Goal: Information Seeking & Learning: Learn about a topic

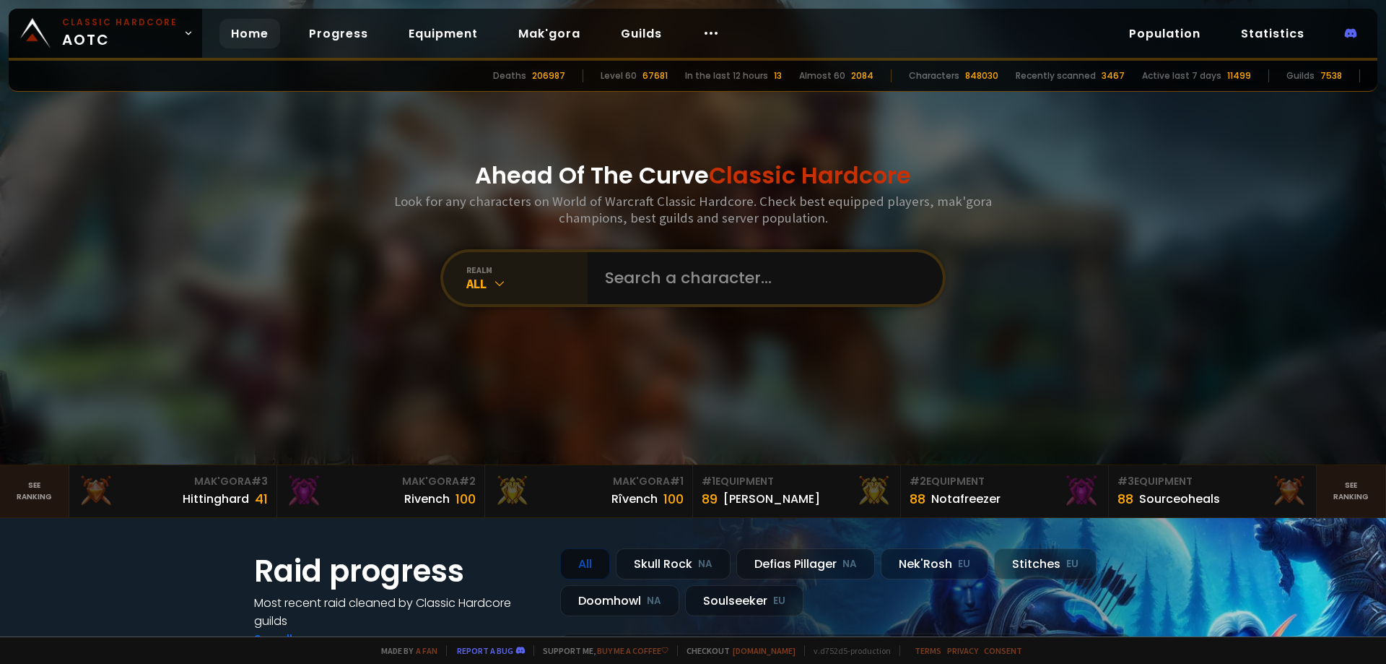
click at [495, 278] on icon at bounding box center [499, 283] width 14 height 14
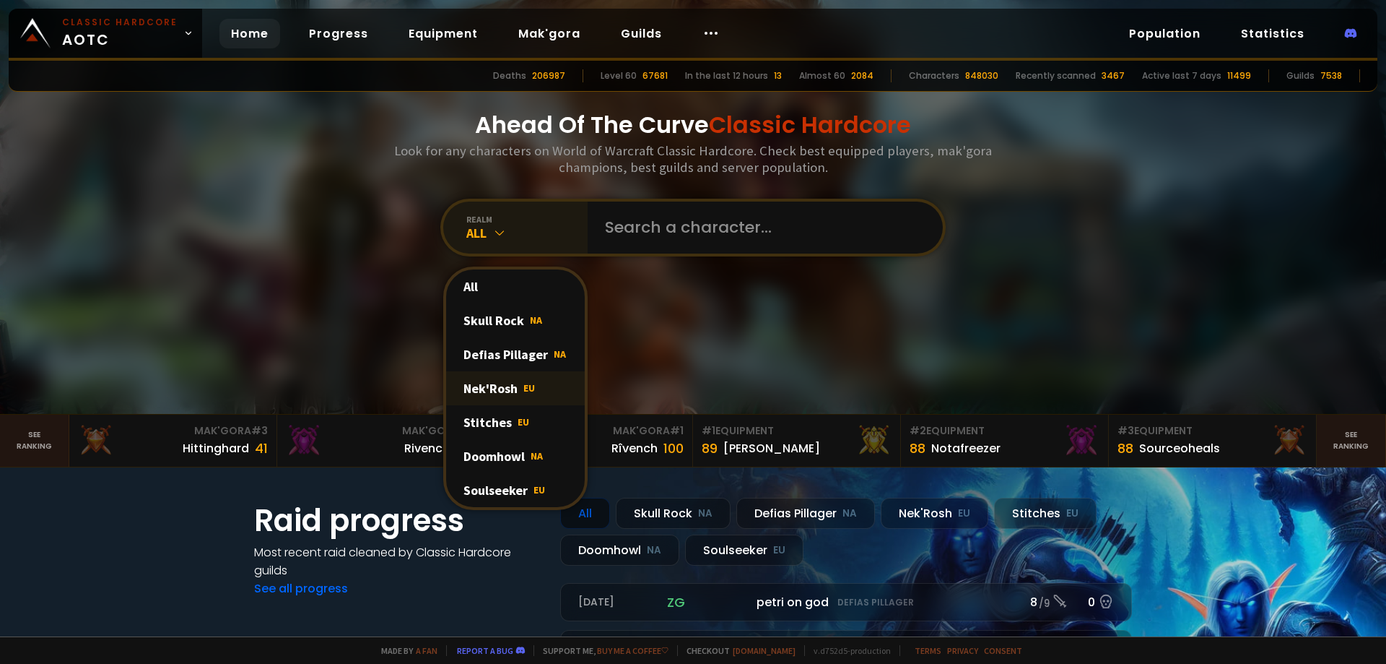
scroll to position [144, 0]
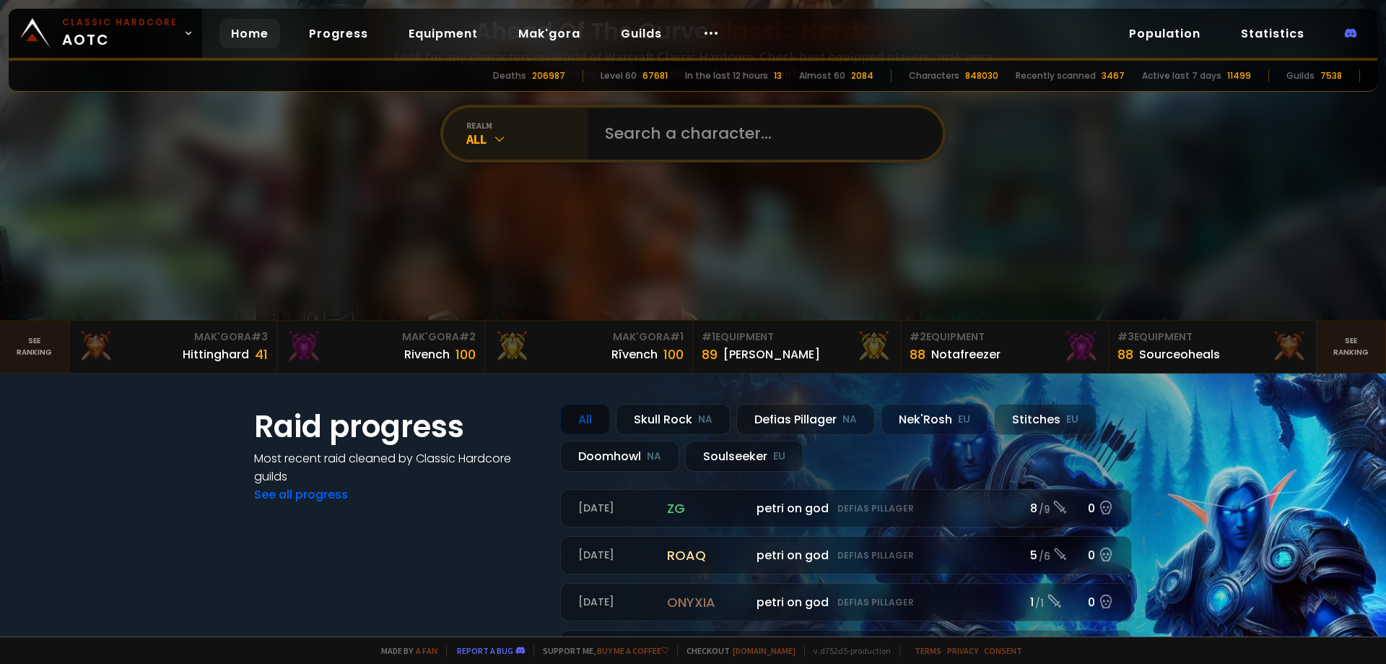
click at [466, 139] on div "All" at bounding box center [526, 139] width 121 height 17
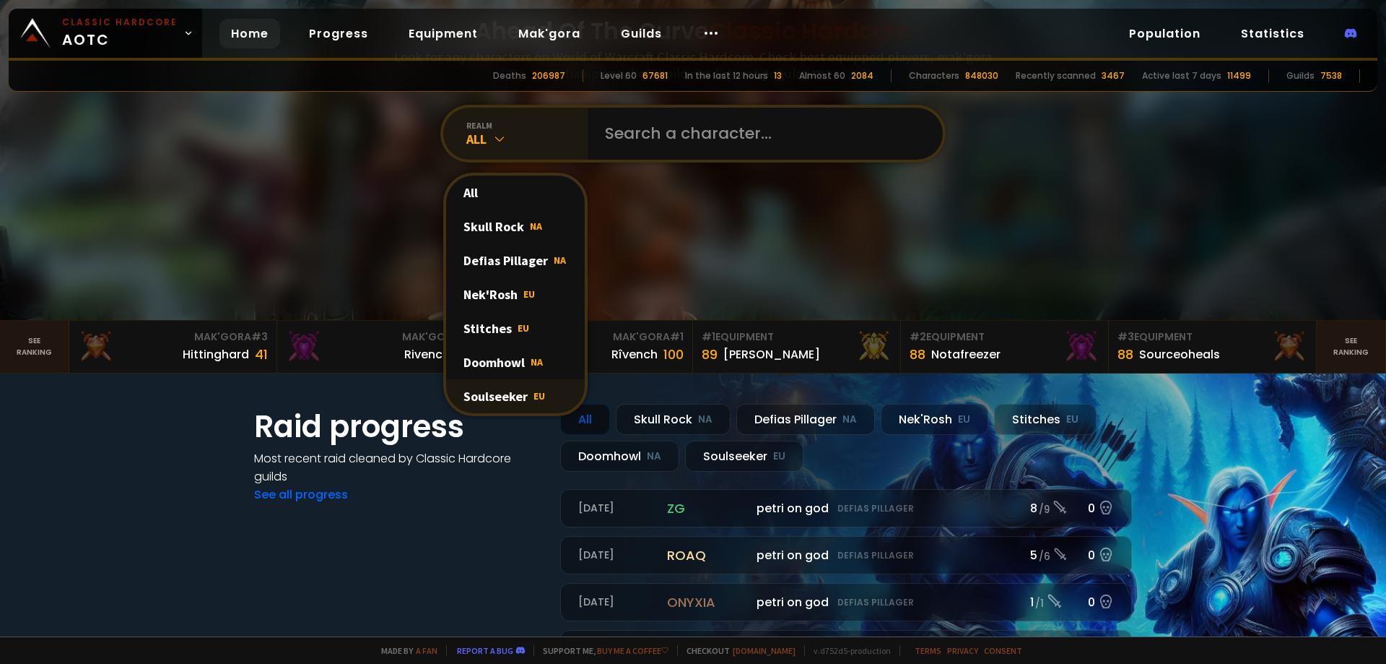
click at [495, 401] on div "Soulseeker EU" at bounding box center [515, 396] width 139 height 34
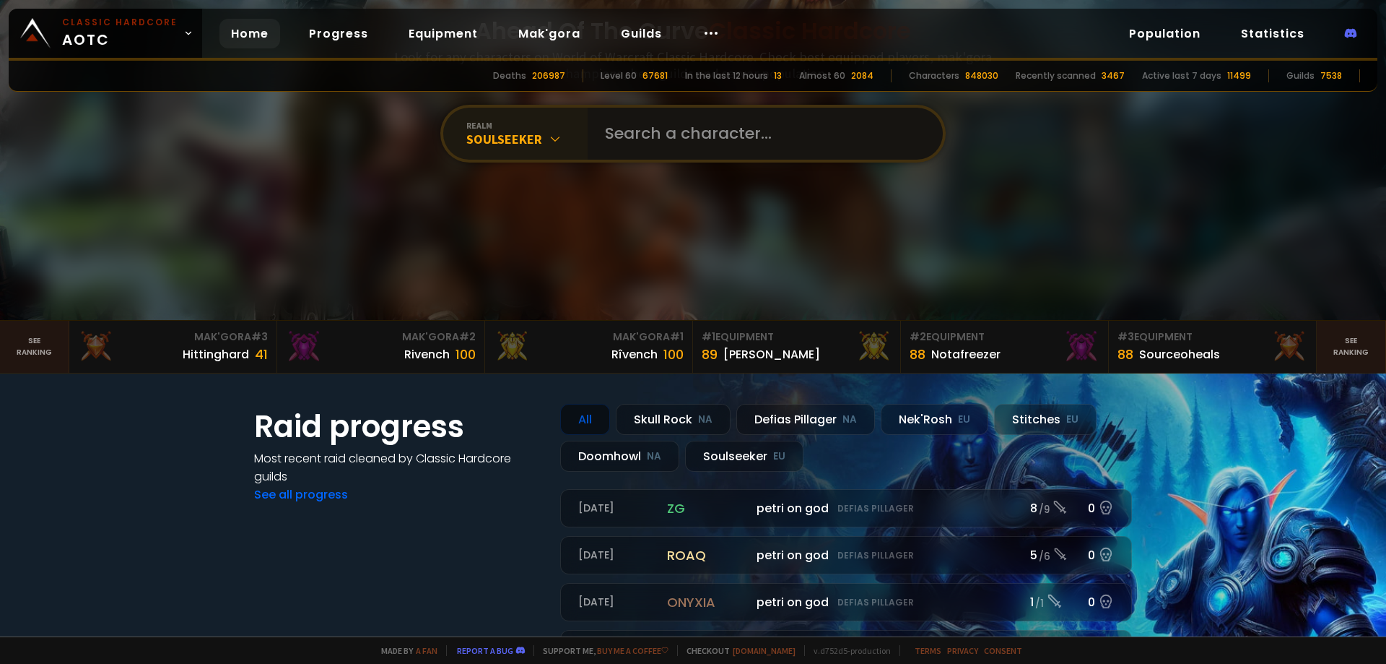
click at [666, 144] on input "text" at bounding box center [760, 134] width 329 height 52
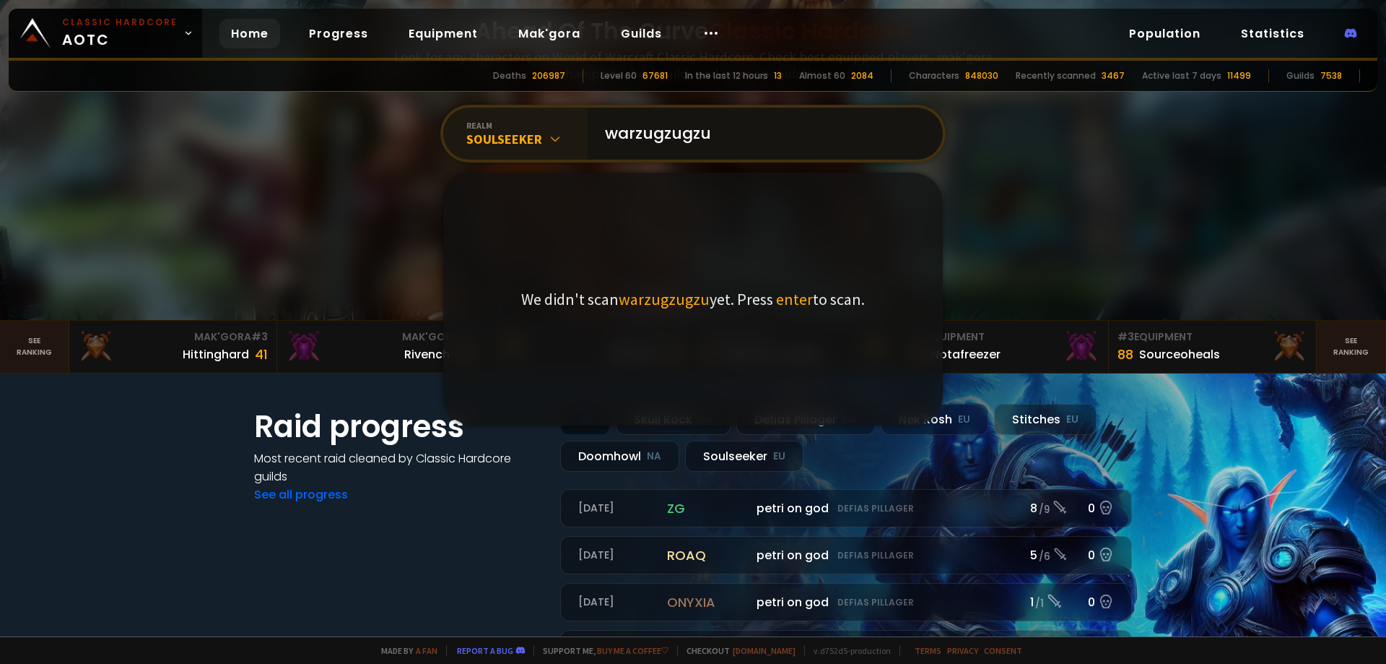
type input "warzugzugzug"
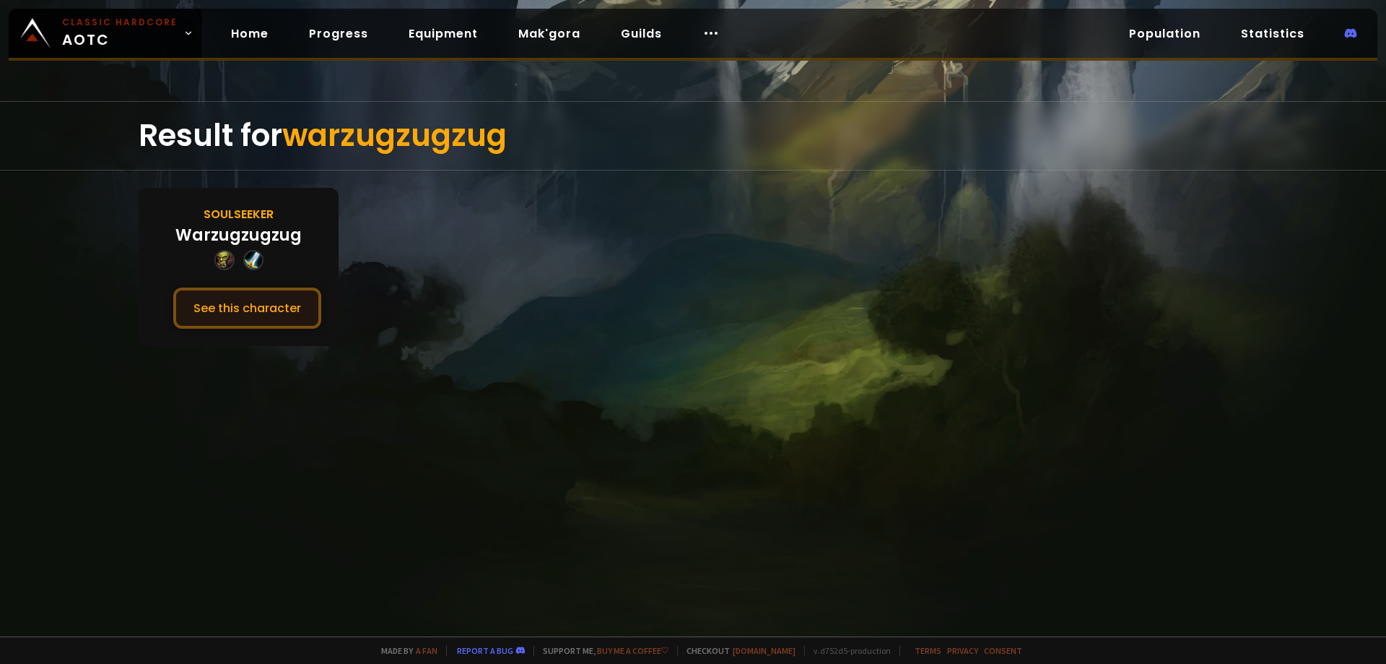
click at [271, 315] on button "See this character" at bounding box center [247, 307] width 148 height 41
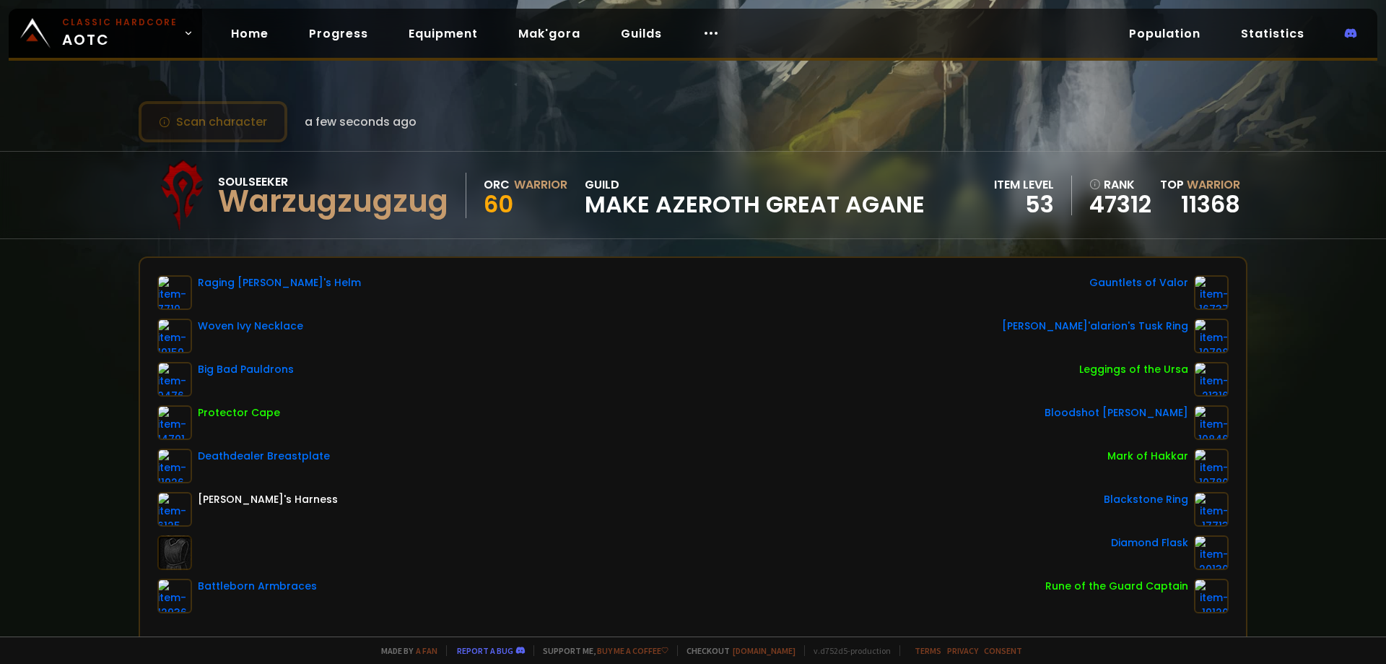
click at [233, 116] on button "Scan character" at bounding box center [213, 121] width 149 height 41
click at [229, 133] on button "Scan character" at bounding box center [213, 121] width 149 height 41
drag, startPoint x: 607, startPoint y: 221, endPoint x: 774, endPoint y: 191, distance: 169.4
click at [613, 219] on div "Soulseeker Warzugzugzug Orc Warrior 60 guild Make Azeroth Great Agane" at bounding box center [535, 195] width 779 height 72
click at [947, 183] on div "Soulseeker Warzugzugzug Orc Warrior 60 guild Make Azeroth Great Agane item leve…" at bounding box center [693, 195] width 1109 height 87
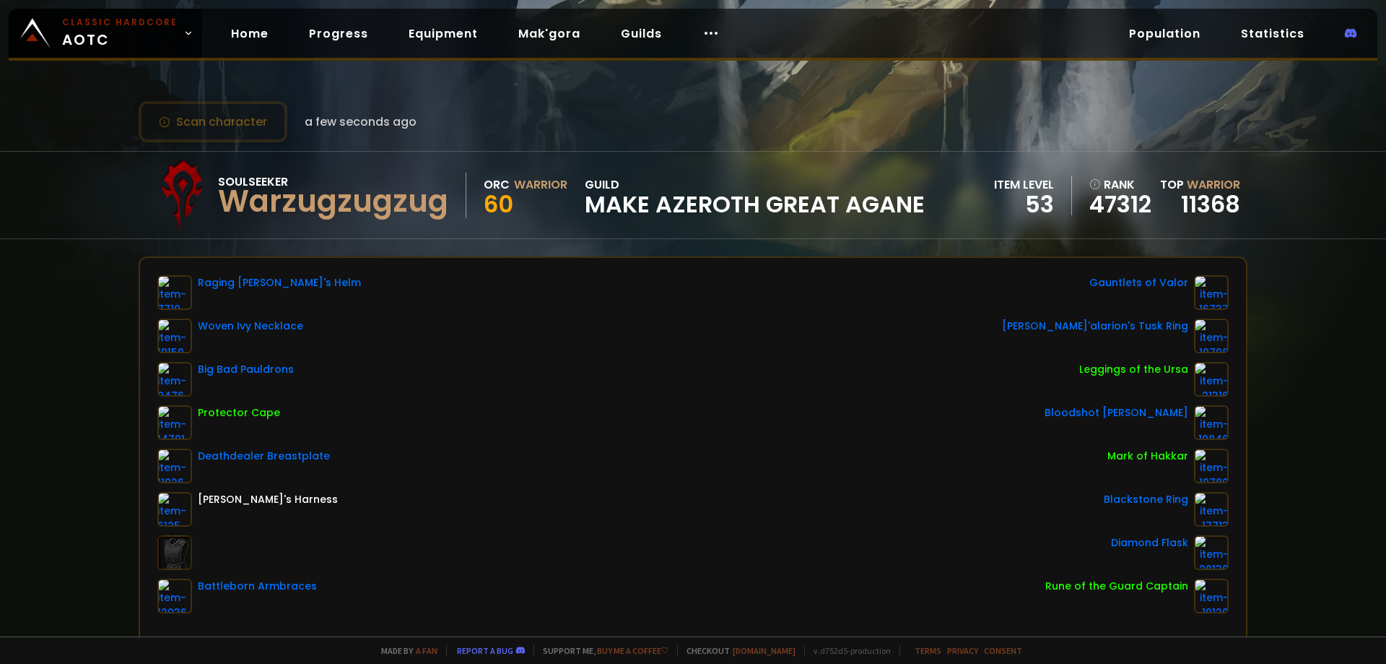
click at [1074, 203] on div "item level 53 rank 47312 Top Warrior 11368" at bounding box center [1117, 195] width 246 height 40
click at [1047, 205] on div "item level 53" at bounding box center [1033, 195] width 78 height 40
drag, startPoint x: 1009, startPoint y: 214, endPoint x: 957, endPoint y: 216, distance: 52.0
click at [957, 217] on div "Soulseeker Warzugzugzug Orc Warrior 60 guild Make Azeroth Great Agane item leve…" at bounding box center [693, 195] width 1109 height 87
click at [1112, 194] on link "47312" at bounding box center [1121, 205] width 62 height 22
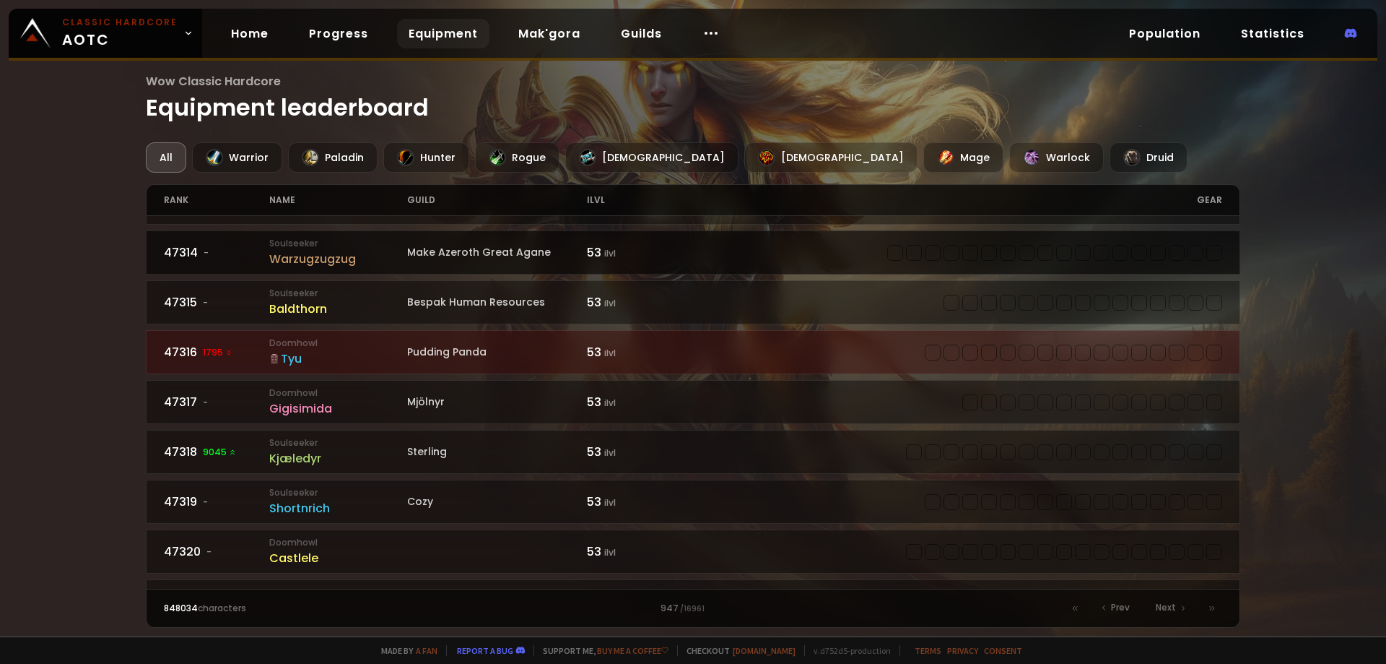
scroll to position [653, 0]
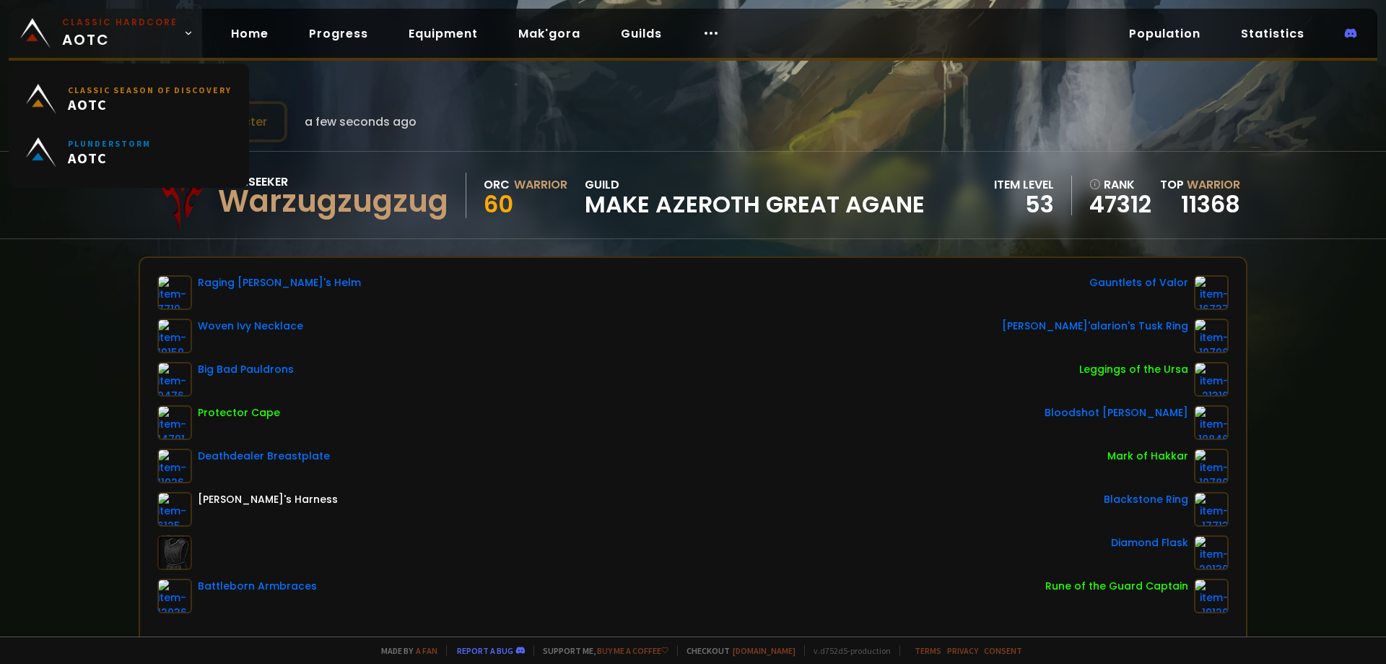
click at [170, 38] on span "Classic Hardcore AOTC" at bounding box center [120, 33] width 116 height 35
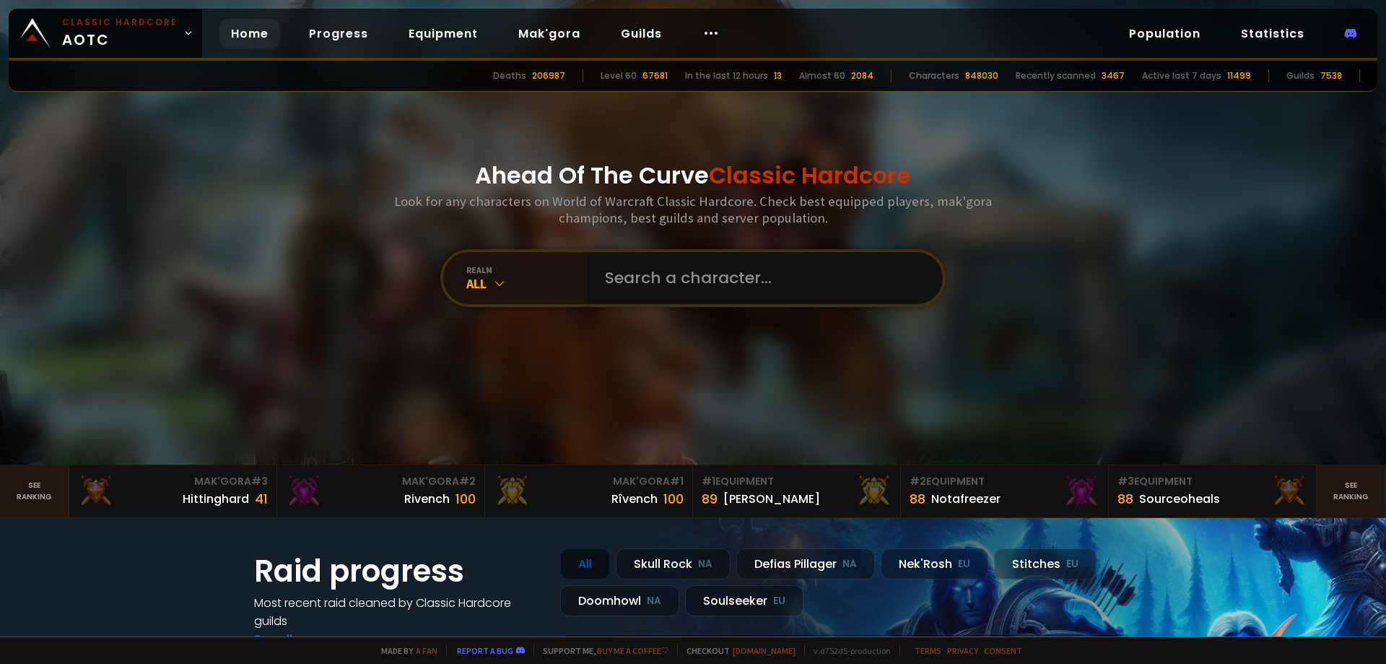
click at [328, 288] on div "Ahead Of The Curve Classic Hardcore Look for any characters on World of Warcraf…" at bounding box center [693, 232] width 870 height 464
click at [458, 22] on link "Equipment" at bounding box center [443, 34] width 92 height 30
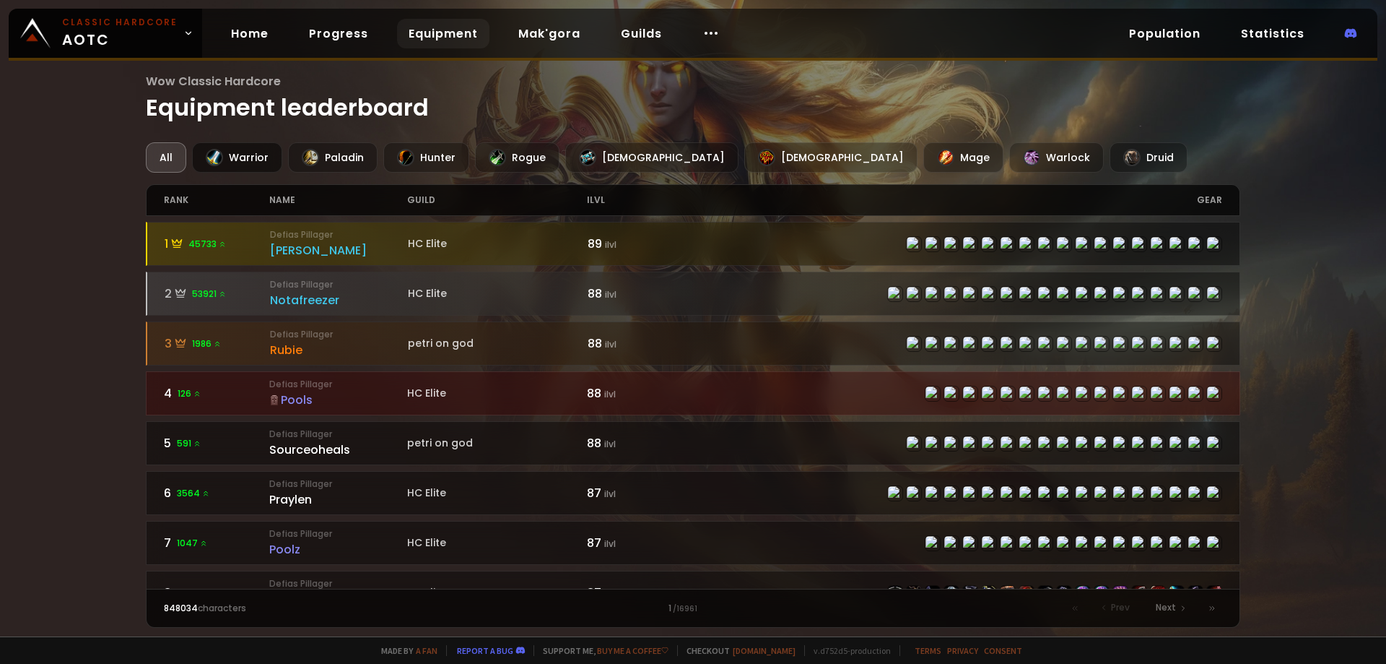
click at [236, 154] on div "Warrior" at bounding box center [237, 157] width 90 height 30
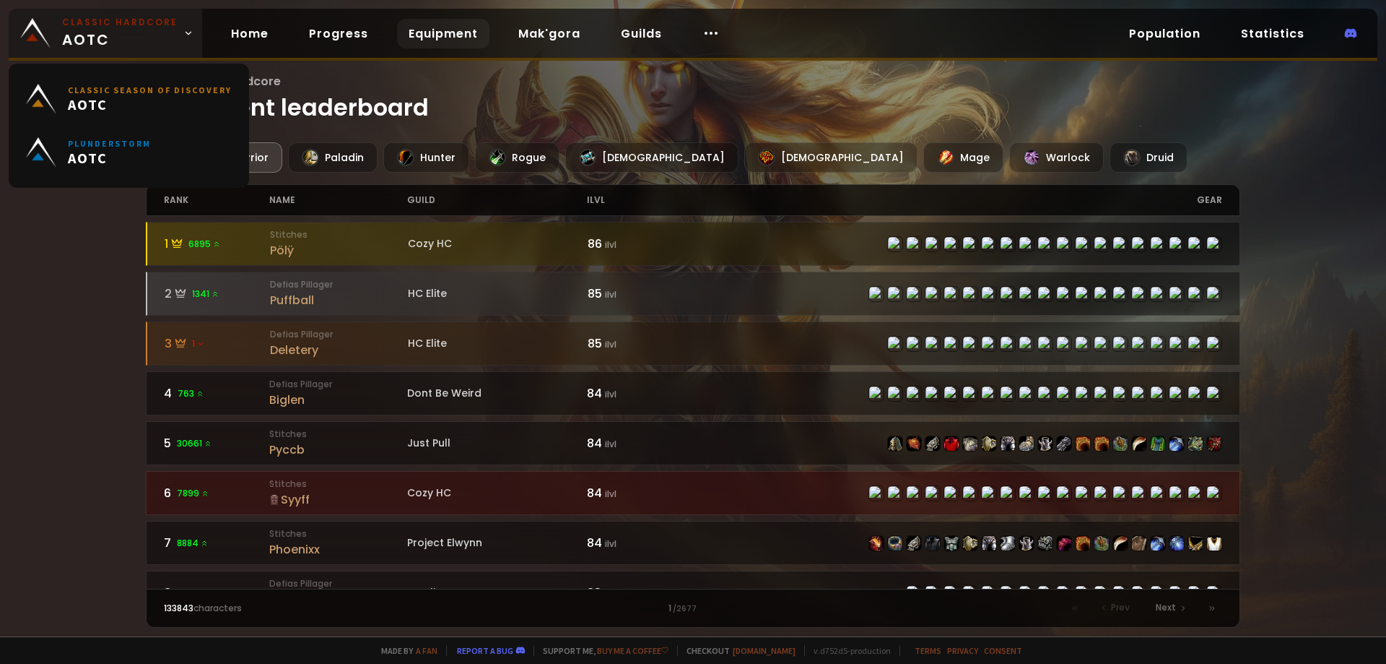
click at [171, 42] on span "Classic Hardcore AOTC" at bounding box center [120, 33] width 116 height 35
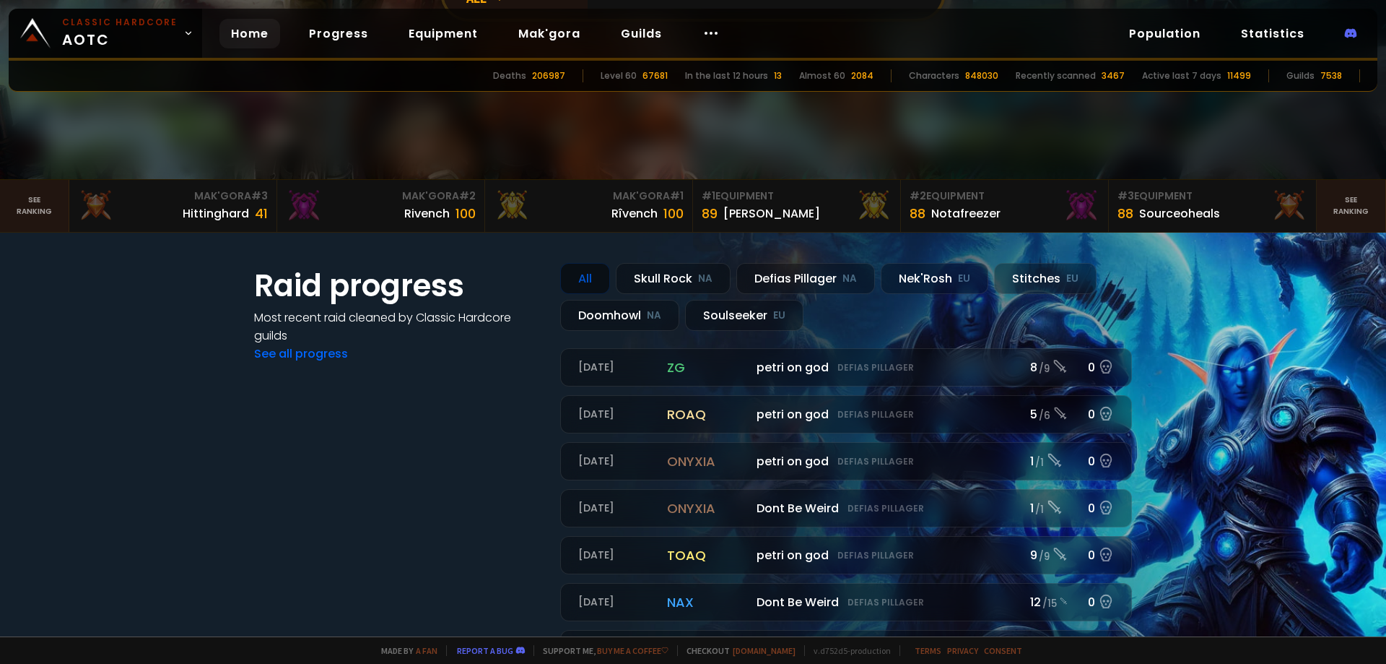
scroll to position [227, 0]
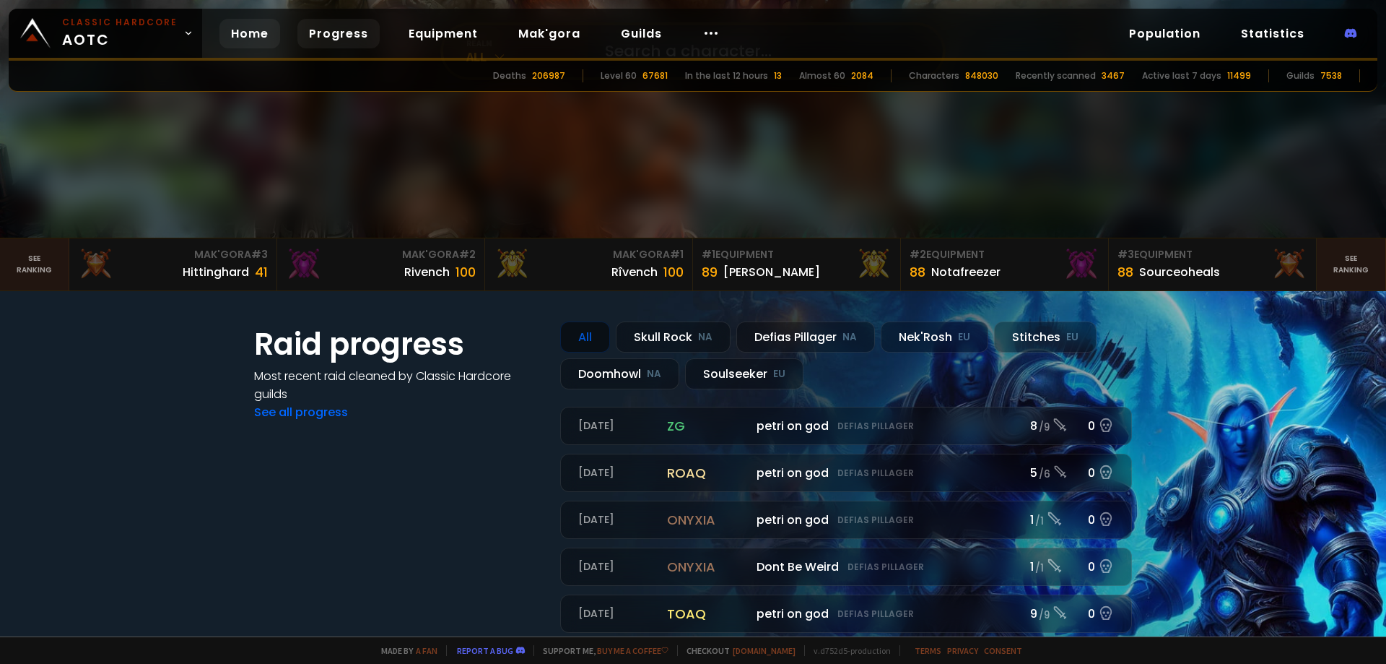
click at [320, 28] on link "Progress" at bounding box center [338, 34] width 82 height 30
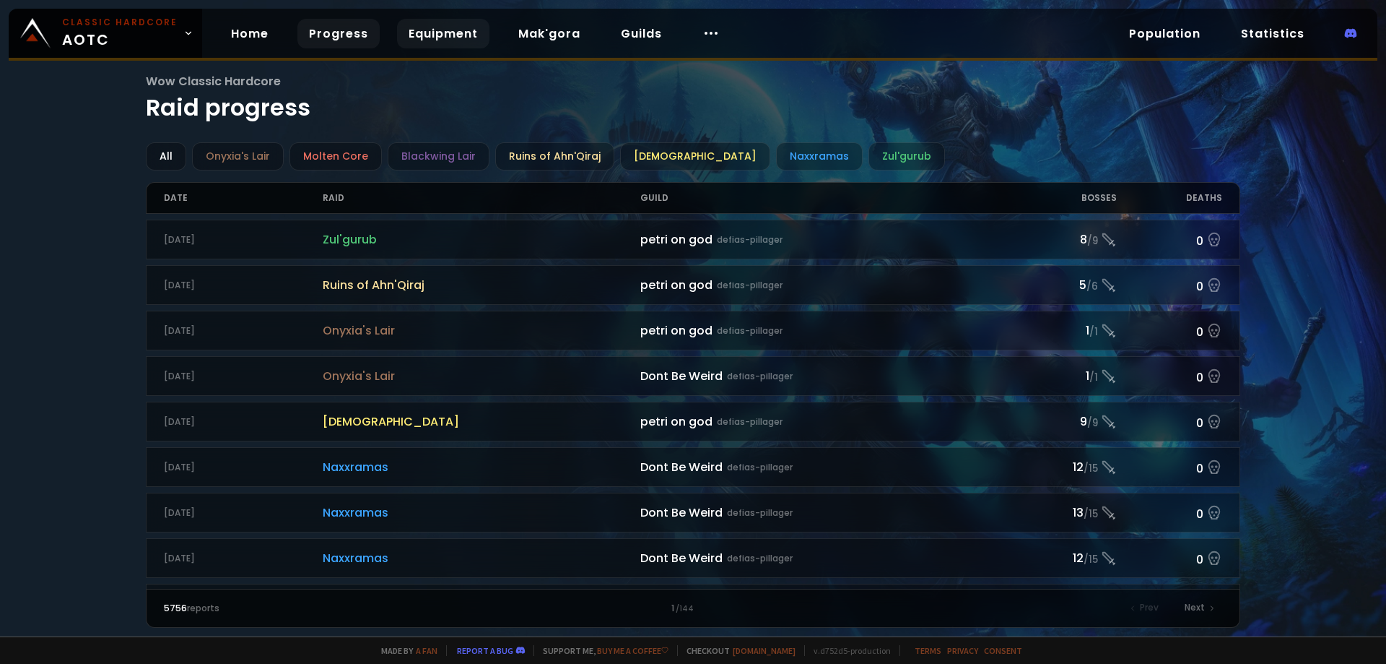
click at [417, 37] on link "Equipment" at bounding box center [443, 34] width 92 height 30
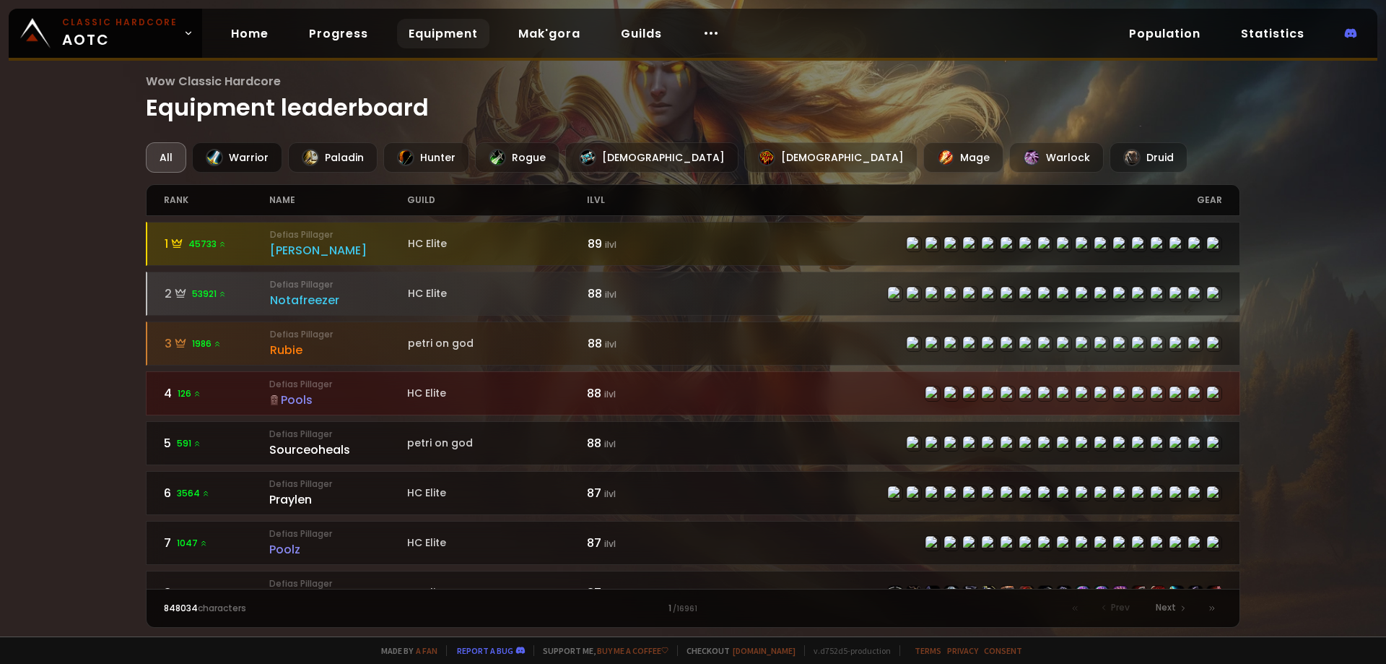
click at [264, 153] on div "Warrior" at bounding box center [237, 157] width 90 height 30
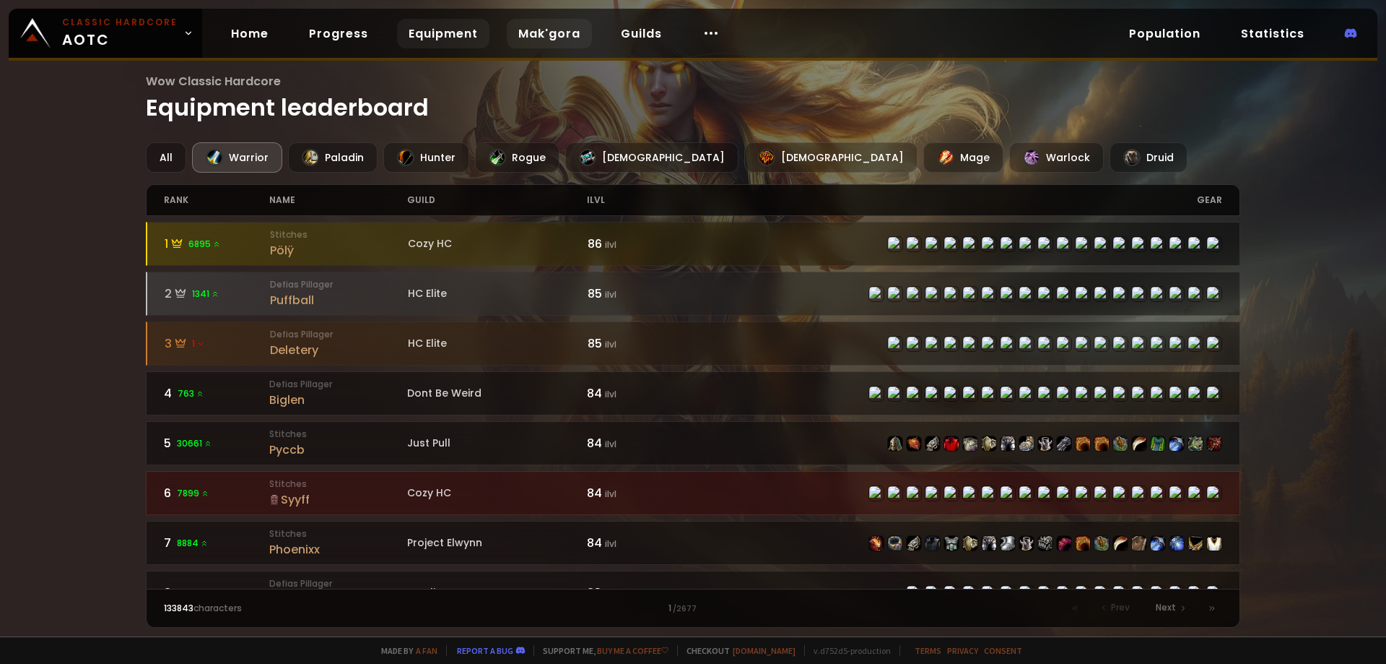
click at [564, 30] on link "Mak'gora" at bounding box center [549, 34] width 85 height 30
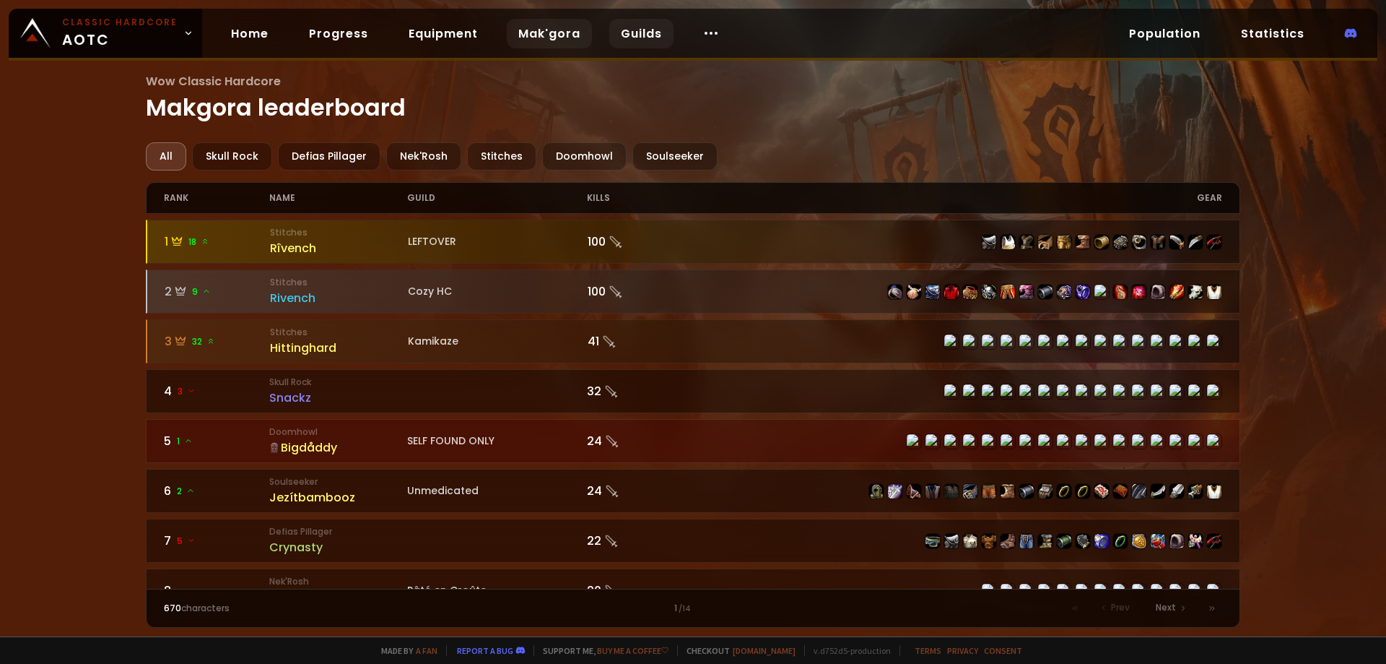
click at [657, 25] on link "Guilds" at bounding box center [641, 34] width 64 height 30
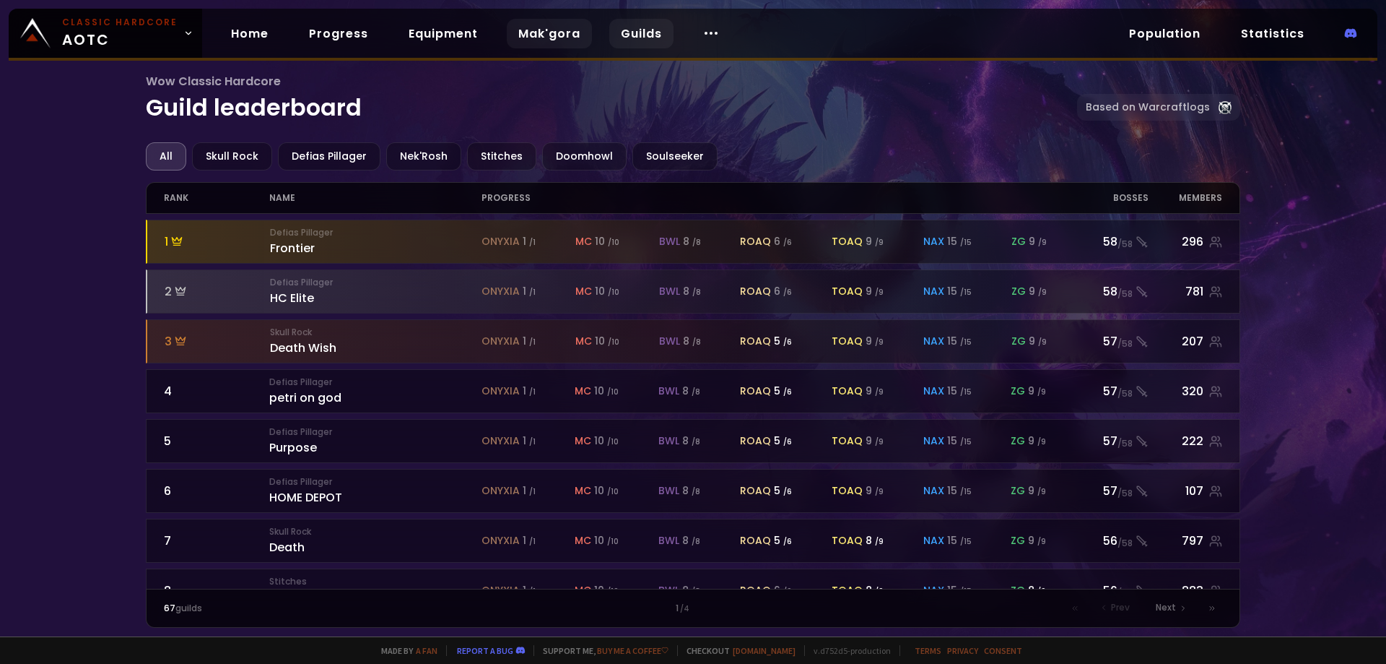
click at [546, 38] on link "Mak'gora" at bounding box center [549, 34] width 85 height 30
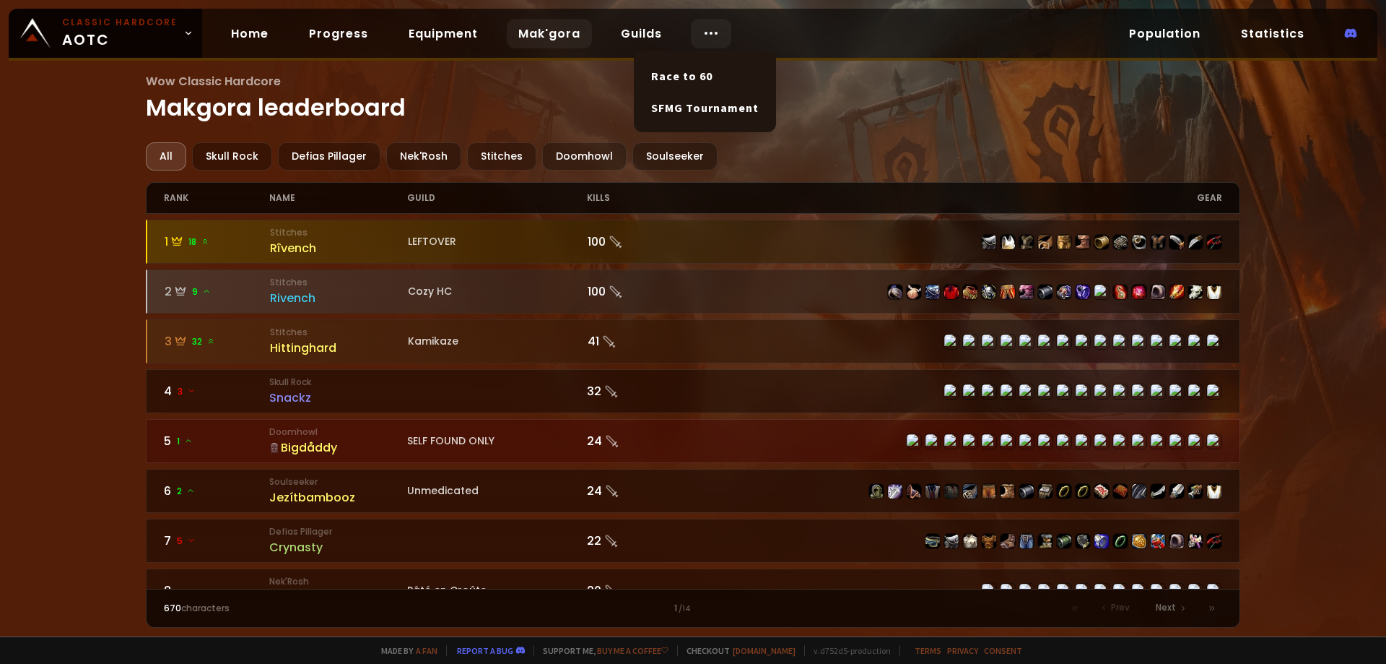
click at [691, 31] on div at bounding box center [711, 34] width 40 height 30
click at [798, 40] on div "Classic Hardcore AOTC Home Progress Equipment Mak'gora Guilds Population Statis…" at bounding box center [693, 35] width 1369 height 52
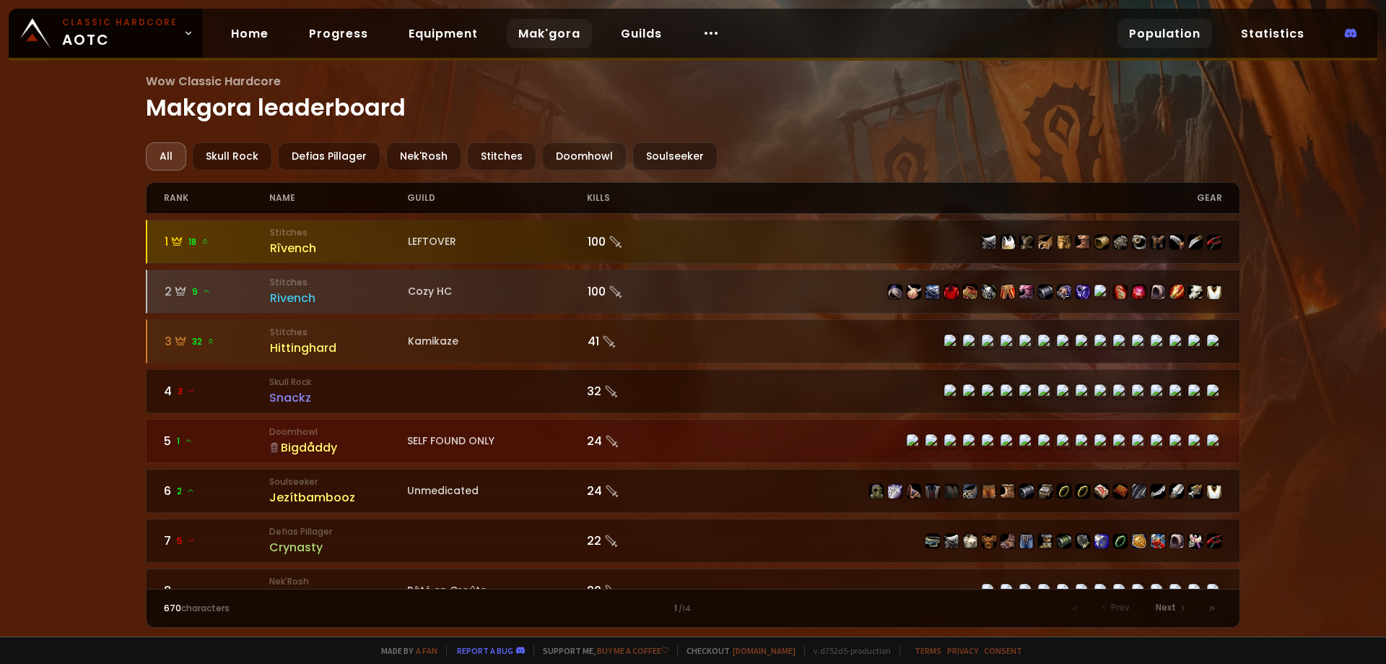
click at [1123, 39] on link "Population" at bounding box center [1165, 34] width 95 height 30
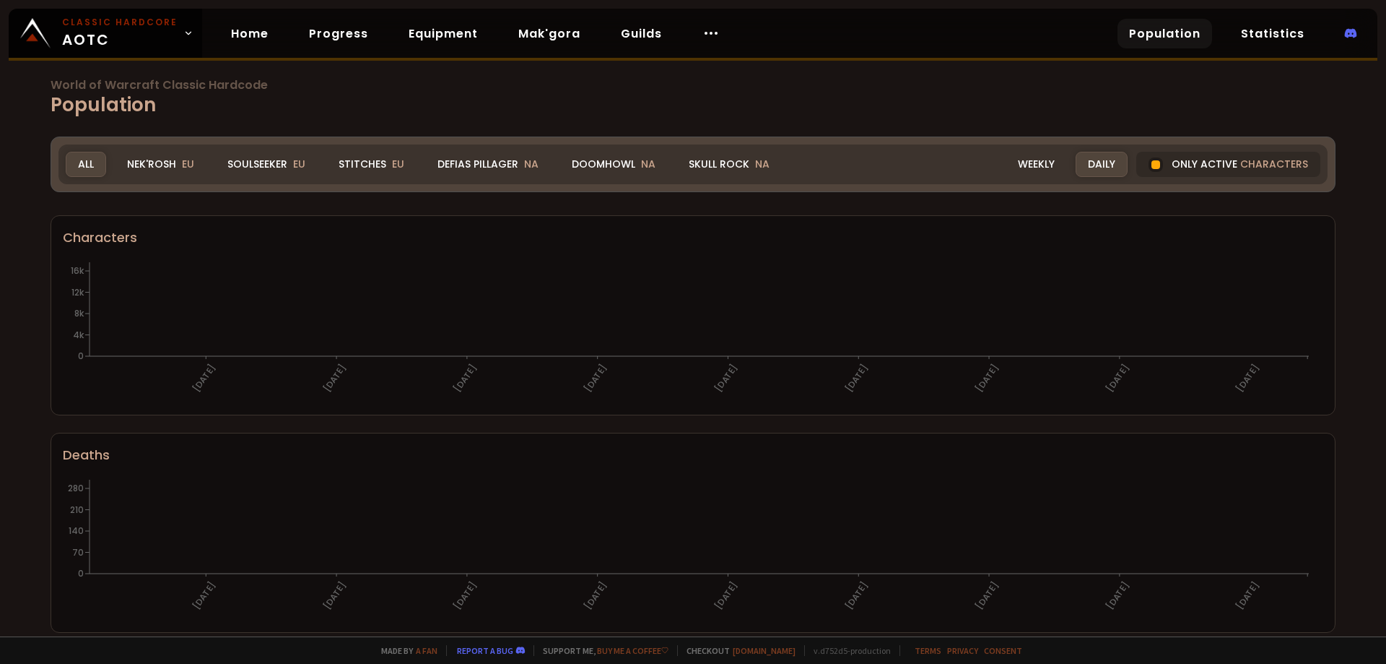
click at [243, 169] on div "Soulseeker EU" at bounding box center [266, 164] width 103 height 25
